Goal: Task Accomplishment & Management: Manage account settings

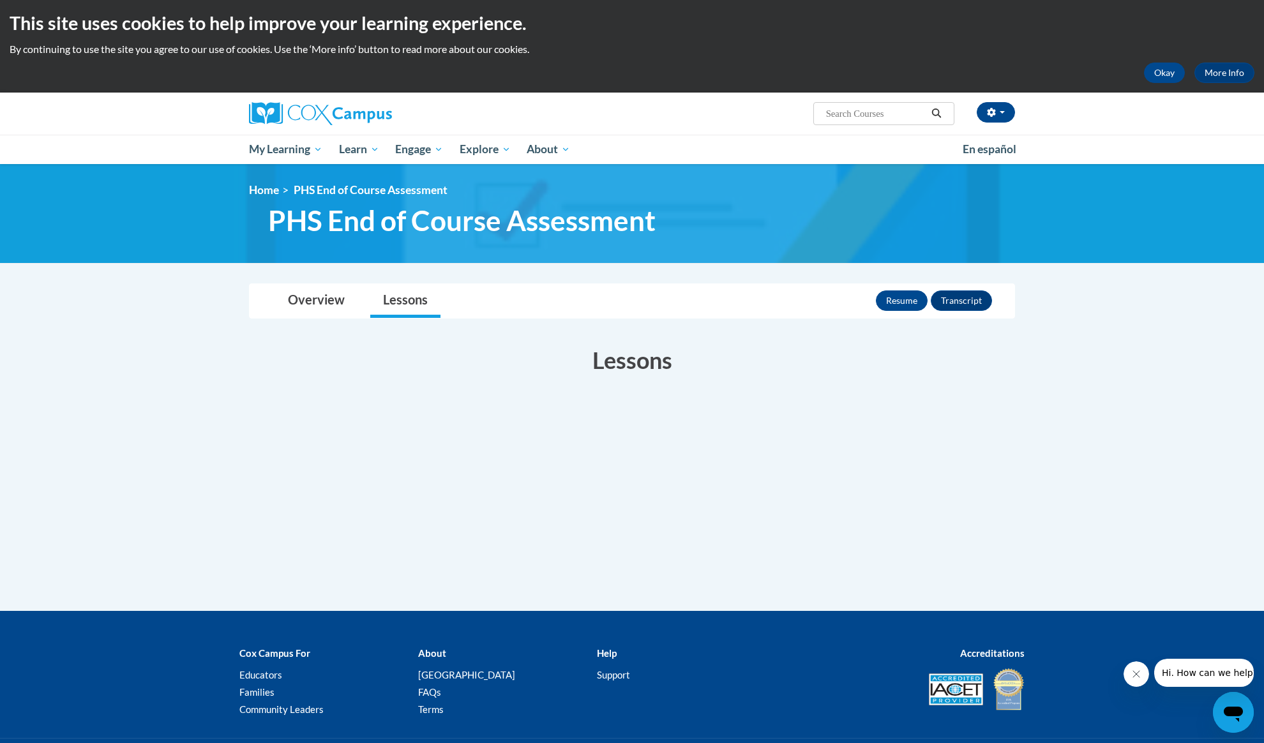
scroll to position [6, 0]
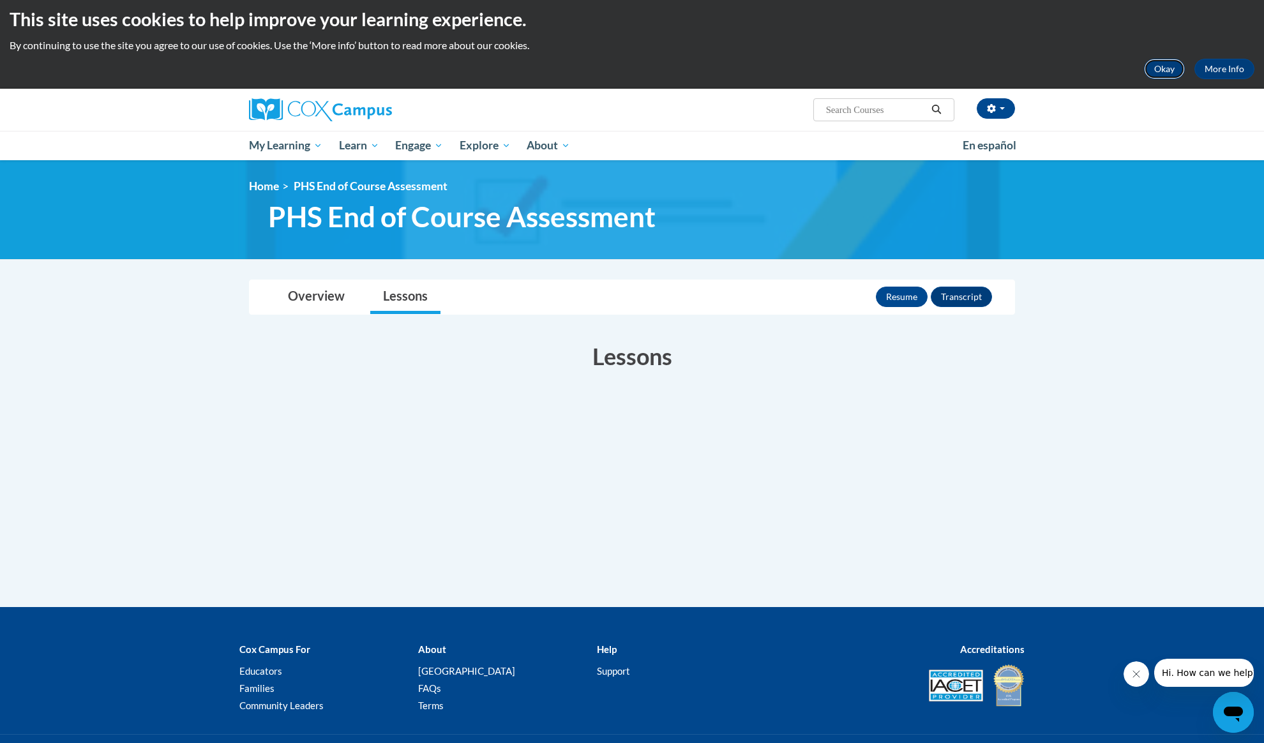
click at [1163, 68] on button "Okay" at bounding box center [1164, 69] width 41 height 20
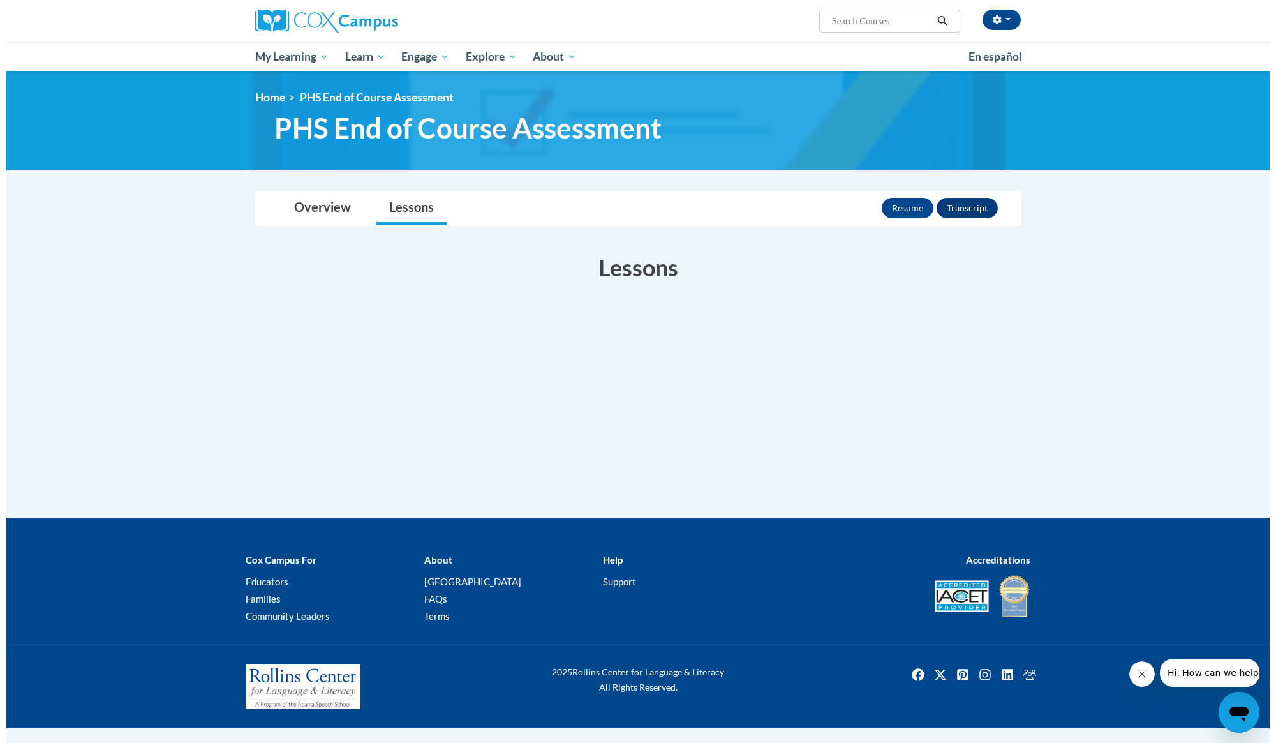
scroll to position [0, 0]
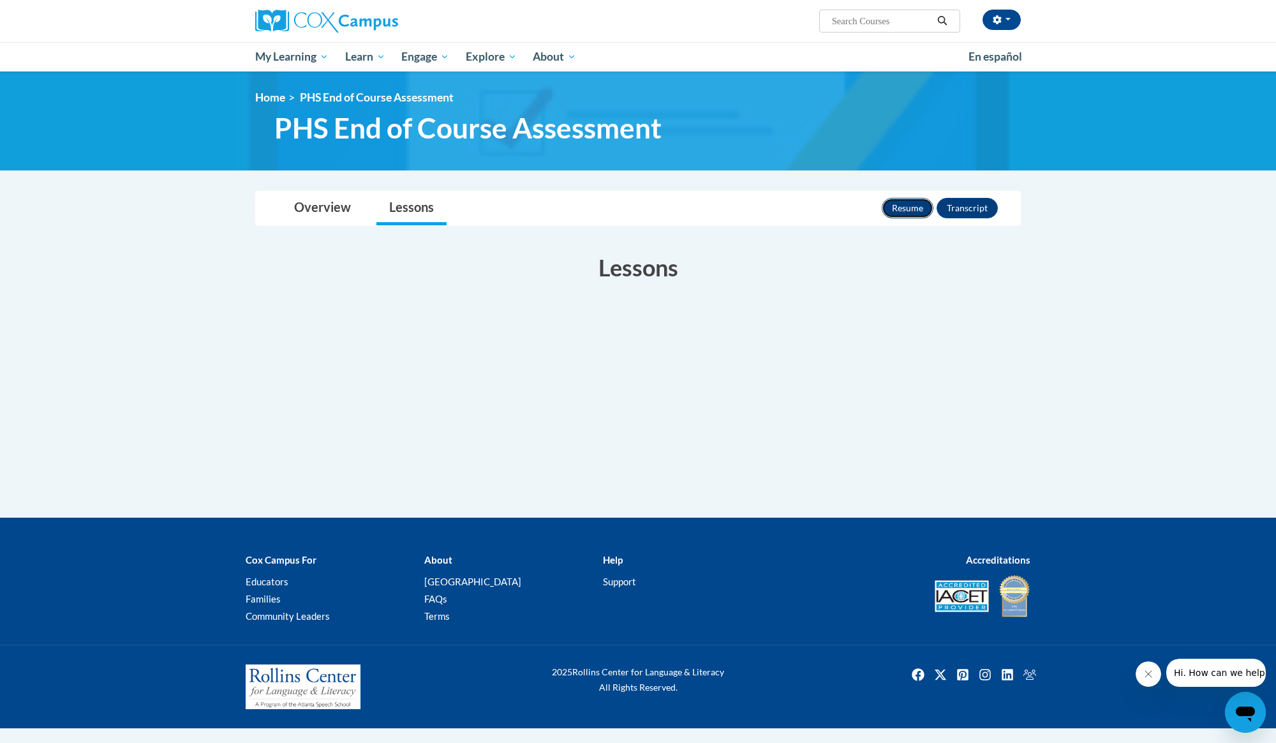
click at [901, 211] on button "Resume" at bounding box center [908, 208] width 52 height 20
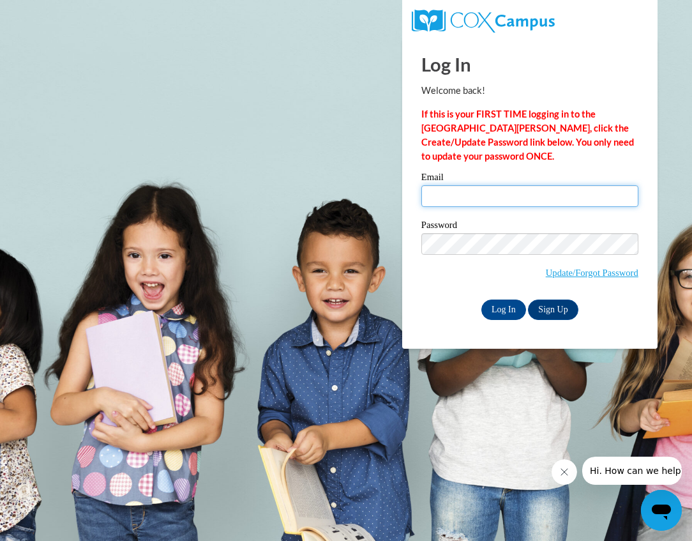
type input "laura.taylor5@dph.ga.gov"
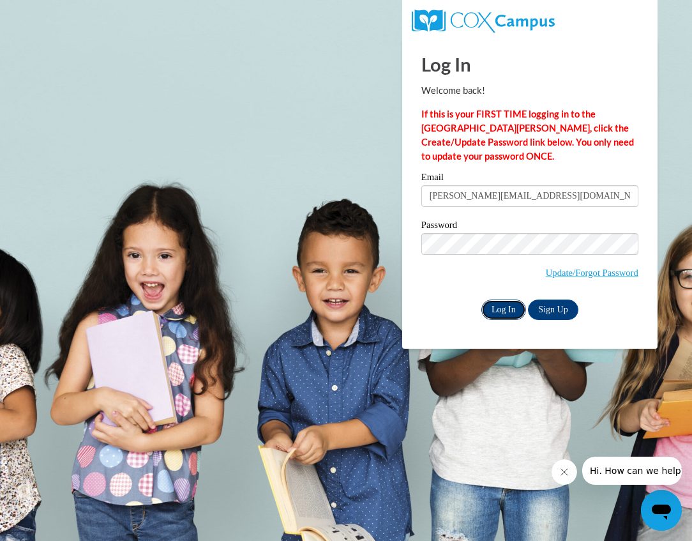
click at [505, 315] on input "Log In" at bounding box center [503, 309] width 45 height 20
